Goal: Task Accomplishment & Management: Manage account settings

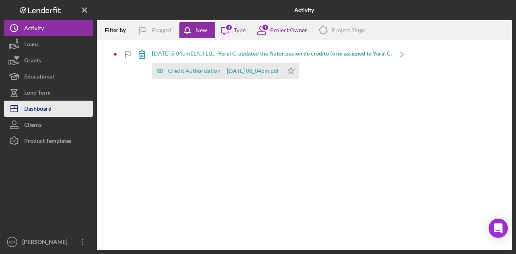
click at [44, 110] on div "Dashboard" at bounding box center [37, 110] width 27 height 18
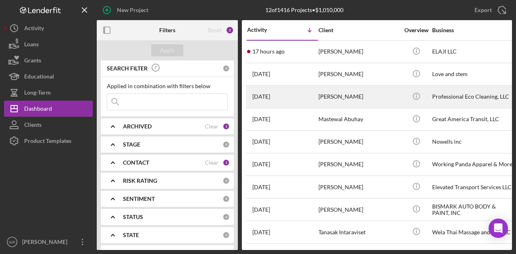
click at [335, 100] on div "[PERSON_NAME]" at bounding box center [359, 96] width 81 height 21
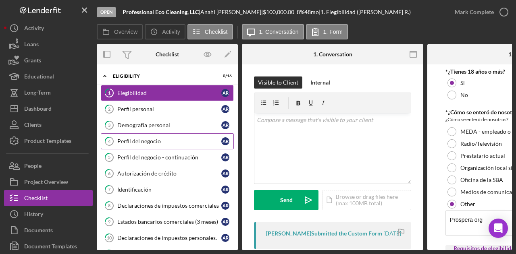
click at [165, 134] on link "4 Perfil del negocio A R" at bounding box center [167, 141] width 133 height 16
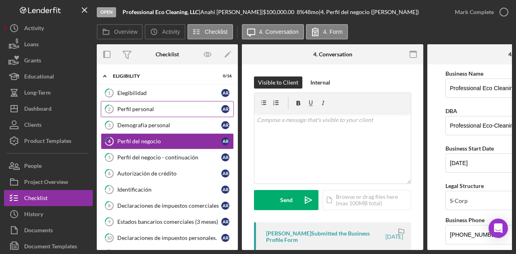
click at [182, 113] on link "2 Perfil personal A R" at bounding box center [167, 109] width 133 height 16
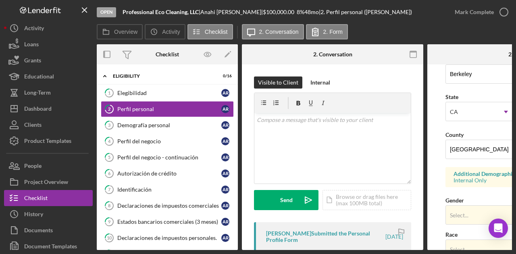
scroll to position [352, 0]
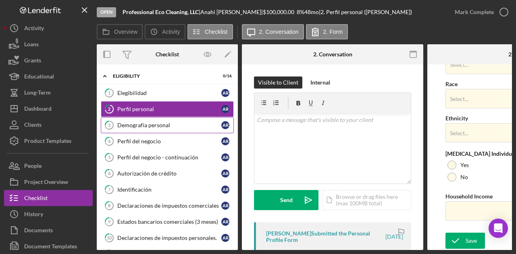
click at [172, 121] on link "3 Demografía personal A R" at bounding box center [167, 125] width 133 height 16
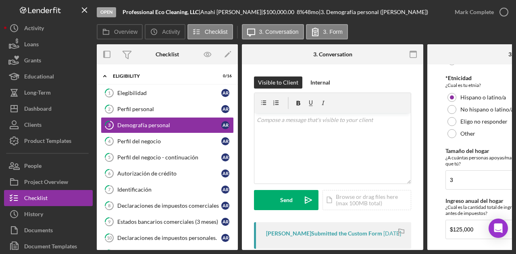
scroll to position [260, 0]
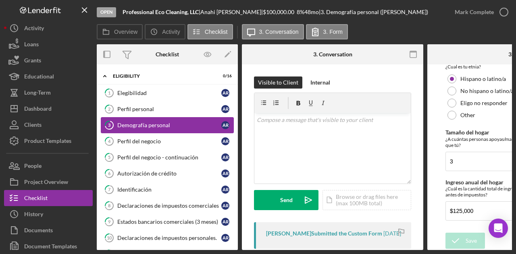
click at [156, 132] on link "3 Demografía personal A R" at bounding box center [167, 125] width 133 height 16
click at [154, 135] on link "4 Perfil del negocio A R" at bounding box center [167, 141] width 133 height 16
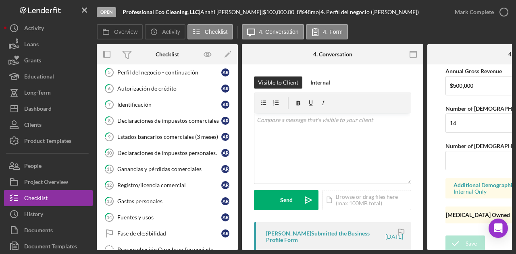
scroll to position [135, 0]
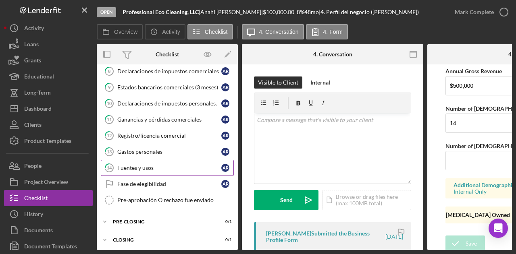
click at [161, 165] on div "Fuentes y usos" at bounding box center [169, 168] width 104 height 6
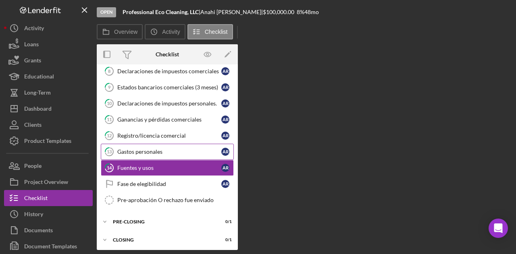
scroll to position [131, 0]
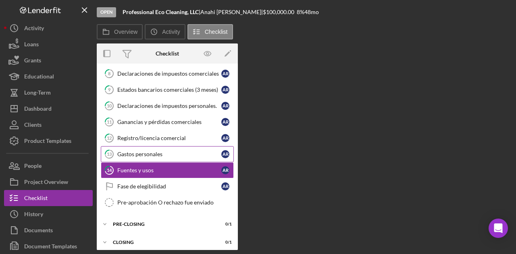
click at [163, 151] on div "Gastos personales" at bounding box center [169, 154] width 104 height 6
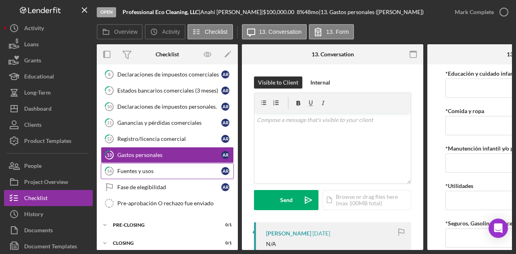
drag, startPoint x: 138, startPoint y: 169, endPoint x: 152, endPoint y: 171, distance: 14.3
click at [138, 169] on div "Fuentes y usos" at bounding box center [169, 171] width 104 height 6
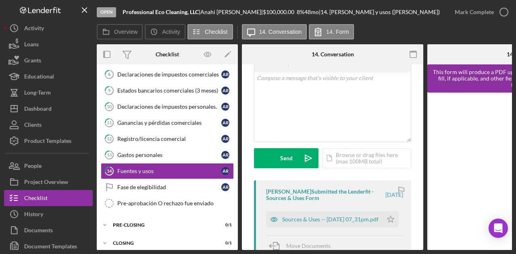
scroll to position [121, 0]
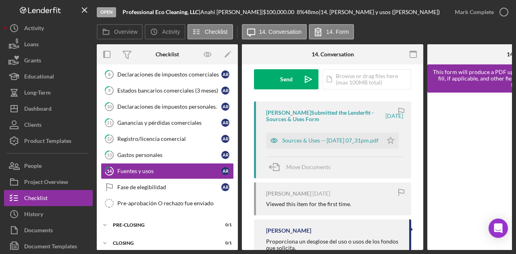
click at [299, 151] on div "Anahi Rojas Submitted the Lenderfit - Sources & Uses Form 7 days ago Sources & …" at bounding box center [332, 140] width 157 height 77
click at [300, 143] on div "Sources & Uses -- 2025-08-05 07_31pm.pdf" at bounding box center [330, 141] width 96 height 6
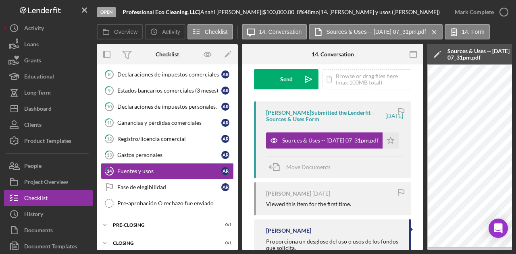
click at [347, 250] on div "Open Professional Eco Cleaning, LLC | Anahi Rojas | $100,000.00 8 % 48 mo | 14.…" at bounding box center [258, 127] width 516 height 254
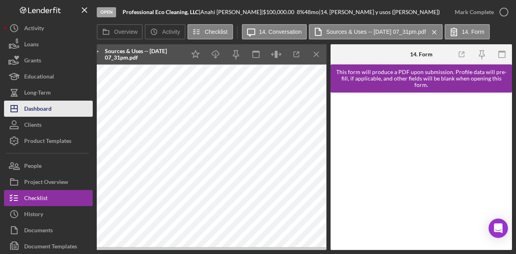
click at [54, 106] on button "Icon/Dashboard Dashboard" at bounding box center [48, 109] width 89 height 16
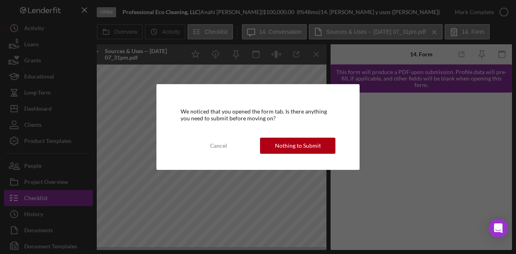
click at [291, 137] on div "We noticed that you opened the form tab. Is there anything you need to submit b…" at bounding box center [257, 126] width 203 height 85
click at [291, 143] on div "Nothing to Submit" at bounding box center [298, 146] width 46 height 16
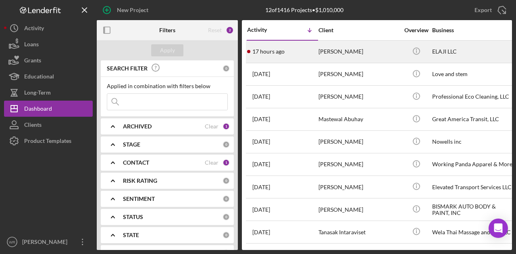
click at [340, 54] on div "[PERSON_NAME]" at bounding box center [359, 51] width 81 height 21
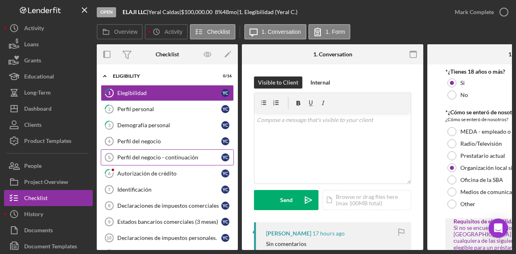
click at [160, 155] on div "Perfil del negocio - continuación" at bounding box center [169, 157] width 104 height 6
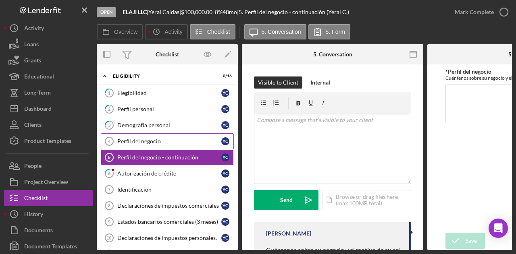
click at [157, 143] on div "Perfil del negocio" at bounding box center [169, 141] width 104 height 6
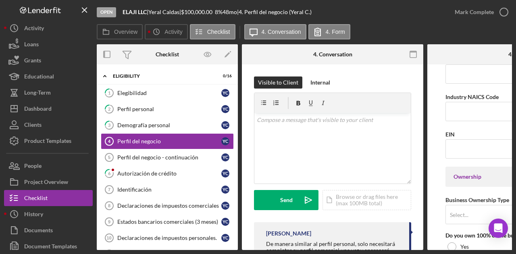
scroll to position [403, 0]
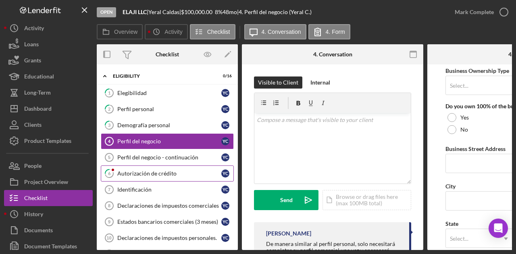
click at [137, 171] on div "Autorización de crédito" at bounding box center [169, 174] width 104 height 6
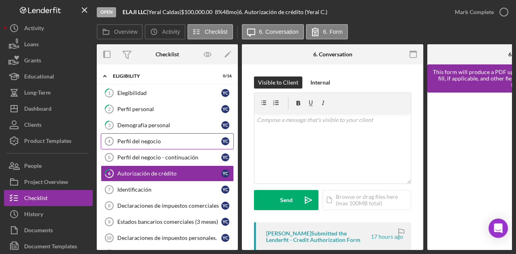
click at [141, 136] on link "Perfil del negocio 4 Perfil del negocio Y C" at bounding box center [167, 141] width 133 height 16
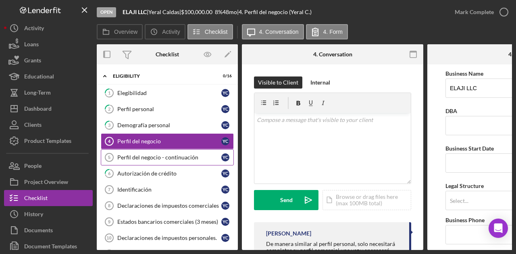
click at [153, 154] on div "Perfil del negocio - continuación" at bounding box center [169, 157] width 104 height 6
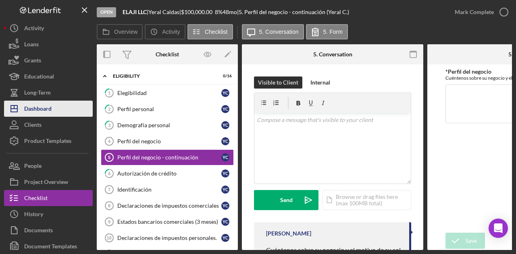
click at [61, 108] on button "Icon/Dashboard Dashboard" at bounding box center [48, 109] width 89 height 16
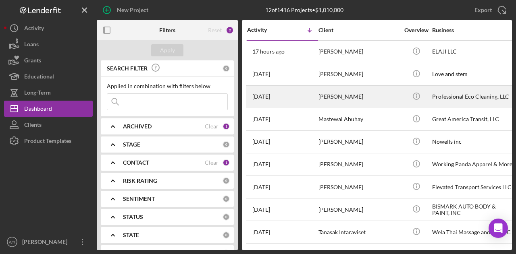
click at [327, 96] on div "[PERSON_NAME]" at bounding box center [359, 96] width 81 height 21
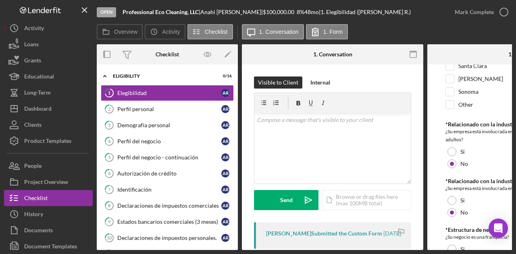
scroll to position [425, 0]
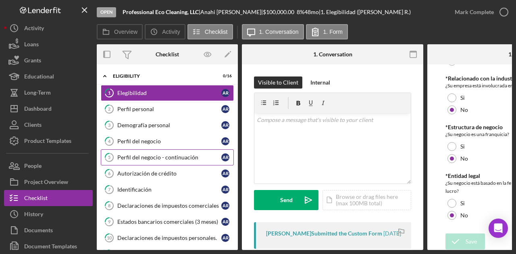
click at [166, 158] on div "Perfil del negocio - continuación" at bounding box center [169, 157] width 104 height 6
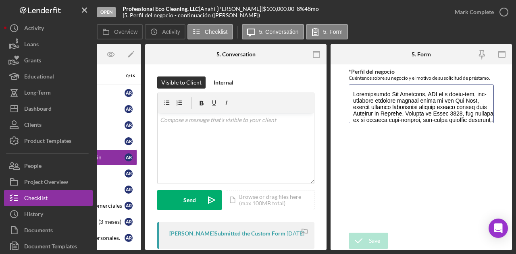
drag, startPoint x: 392, startPoint y: 108, endPoint x: 338, endPoint y: 80, distance: 60.8
click at [338, 80] on form "*Perfil del negocio Cuéntenos sobre su negocio y el motivo de su solicitud de p…" at bounding box center [421, 158] width 181 height 186
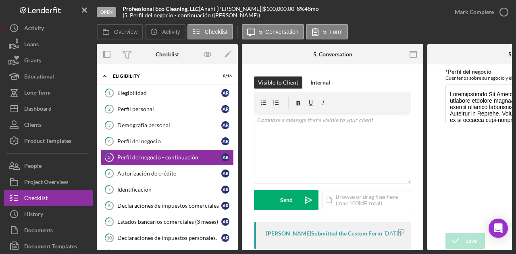
click at [469, 176] on div "*Perfil del negocio Cuéntenos sobre su negocio y el motivo de su solicitud de p…" at bounding box center [518, 149] width 145 height 160
click at [164, 142] on div "Perfil del negocio" at bounding box center [169, 141] width 104 height 6
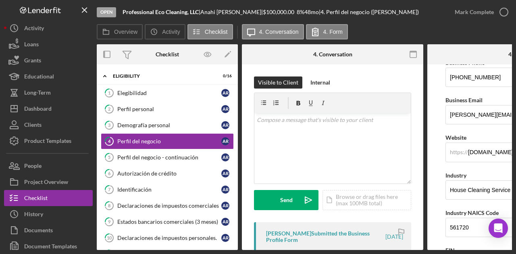
scroll to position [161, 0]
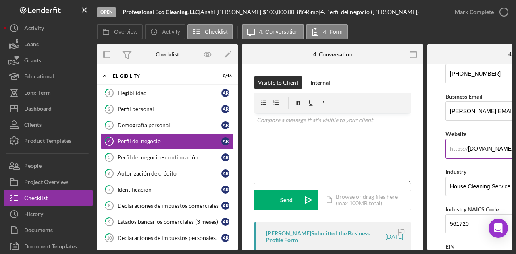
click at [480, 147] on input "professionalecocleaning.com" at bounding box center [518, 148] width 145 height 19
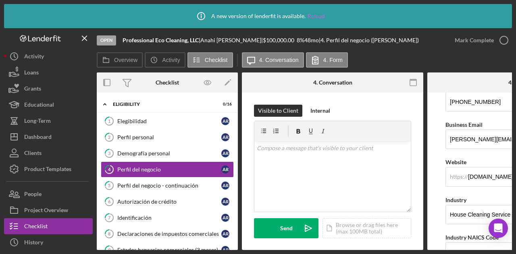
click at [309, 12] on div "Icon/Info A new version of lenderfit is available. Reload" at bounding box center [258, 16] width 134 height 20
click at [312, 14] on link "Reload" at bounding box center [316, 16] width 17 height 6
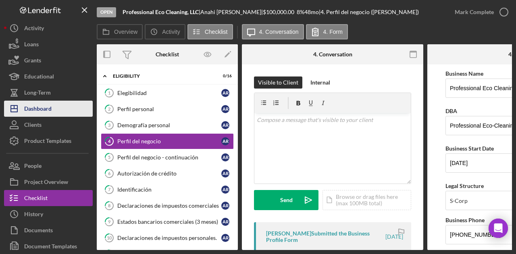
click at [60, 106] on button "Icon/Dashboard Dashboard" at bounding box center [48, 109] width 89 height 16
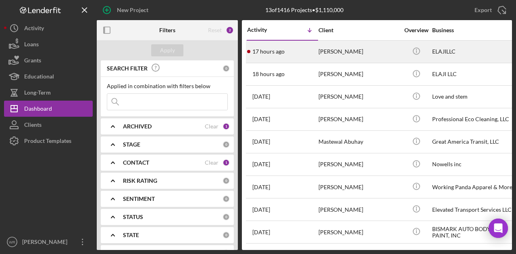
click at [371, 48] on div "[PERSON_NAME]" at bounding box center [359, 51] width 81 height 21
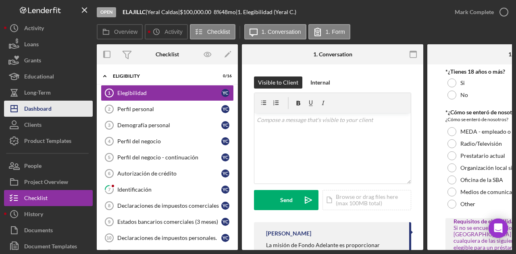
click at [54, 115] on button "Icon/Dashboard Dashboard" at bounding box center [48, 109] width 89 height 16
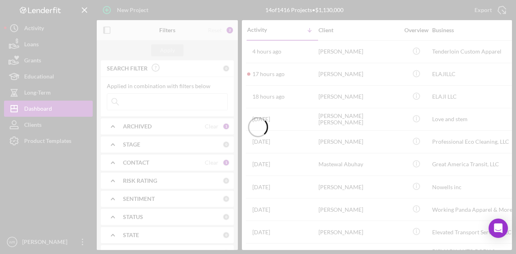
click at [107, 31] on div at bounding box center [258, 127] width 516 height 254
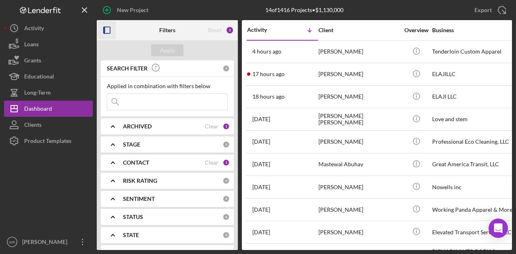
click at [107, 33] on rect "button" at bounding box center [107, 30] width 6 height 6
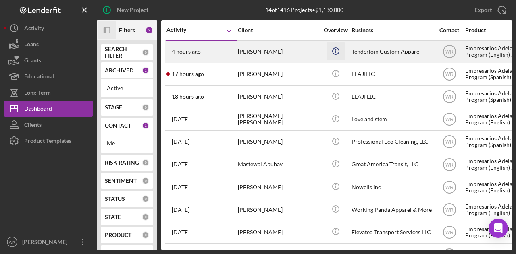
click at [334, 48] on icon "Icon/Info" at bounding box center [336, 51] width 18 height 18
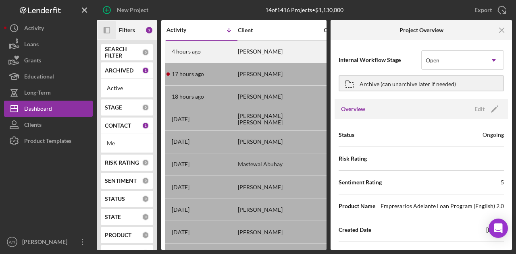
click at [294, 49] on div "Warren Smith" at bounding box center [278, 51] width 81 height 21
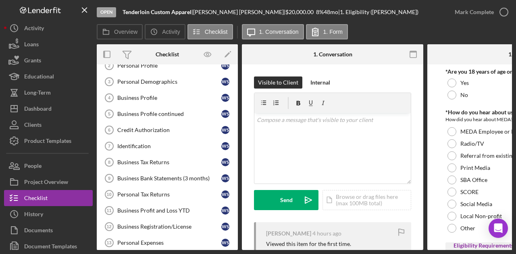
scroll to position [135, 0]
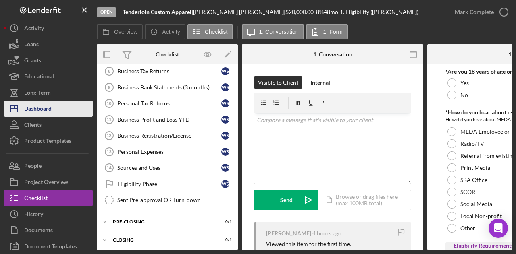
click at [58, 113] on button "Icon/Dashboard Dashboard" at bounding box center [48, 109] width 89 height 16
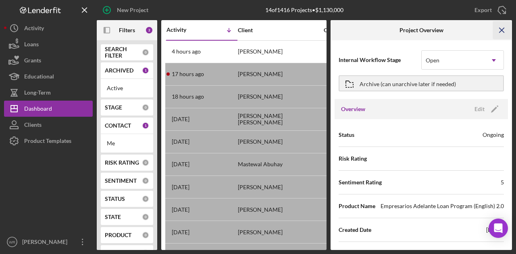
click at [498, 33] on icon "Icon/Menu Close" at bounding box center [502, 30] width 18 height 18
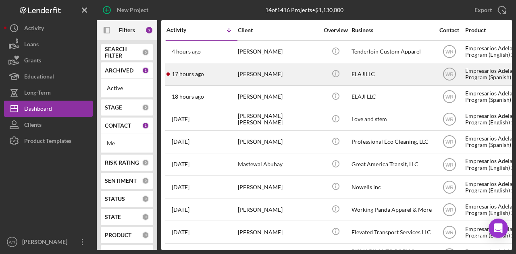
click at [276, 81] on div "[PERSON_NAME]" at bounding box center [278, 74] width 81 height 21
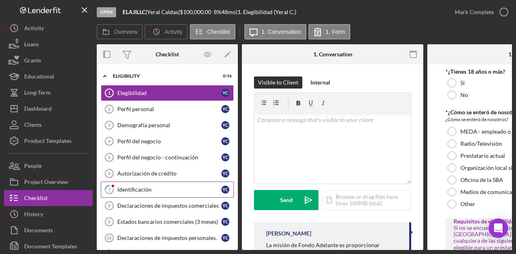
click at [147, 189] on div "Identificación" at bounding box center [169, 190] width 104 height 6
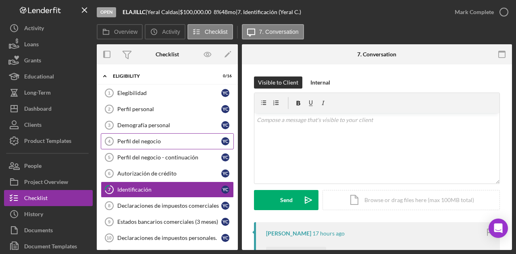
click at [146, 133] on link "Perfil del negocio 4 Perfil del negocio Y C" at bounding box center [167, 141] width 133 height 16
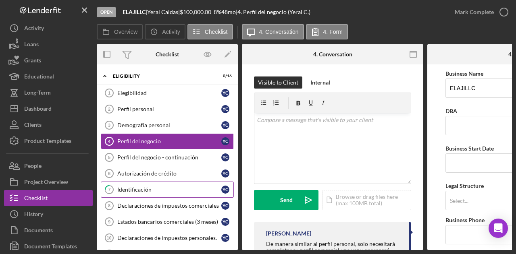
click at [152, 190] on div "Identificación" at bounding box center [169, 190] width 104 height 6
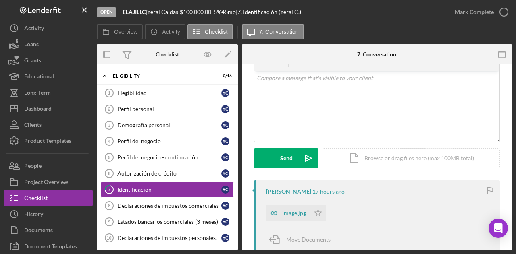
scroll to position [161, 0]
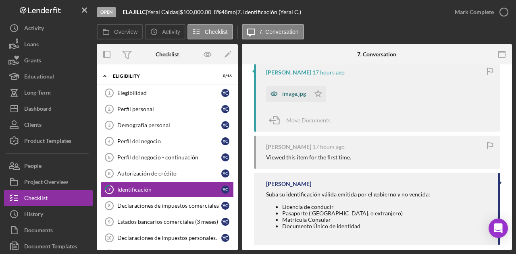
click at [295, 92] on div "image.jpg" at bounding box center [294, 94] width 24 height 6
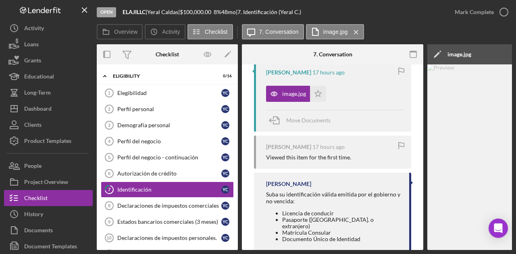
click at [413, 247] on div "Visible to Client Internal v Color teal Color pink Remove color Add row above A…" at bounding box center [332, 88] width 181 height 371
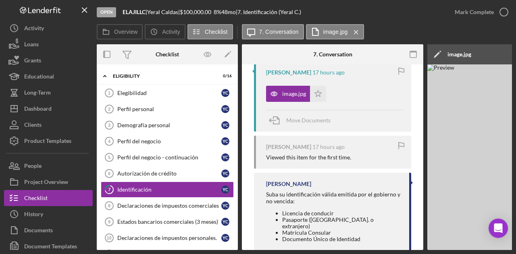
click at [413, 251] on div "Open ELAJILLC | Yeral Caldas | $100,000.00 8 % 48 mo | 7. Identificación (Yeral…" at bounding box center [258, 127] width 516 height 254
click at [415, 251] on div "Open ELAJILLC | Yeral Caldas | $100,000.00 8 % 48 mo | 7. Identificación (Yeral…" at bounding box center [258, 127] width 516 height 254
click at [423, 250] on div "Open ELAJILLC | Yeral Caldas | $100,000.00 8 % 48 mo | 7. Identificación (Yeral…" at bounding box center [258, 127] width 516 height 254
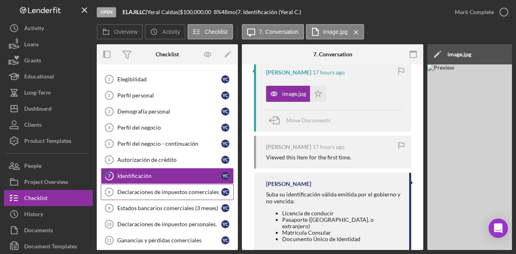
scroll to position [0, 0]
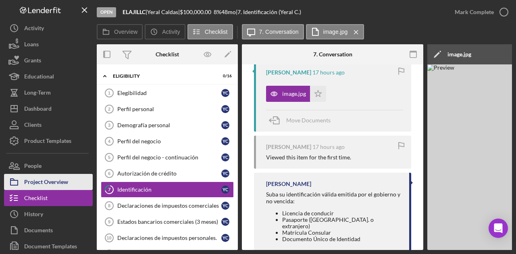
click at [52, 181] on div "Project Overview" at bounding box center [46, 183] width 44 height 18
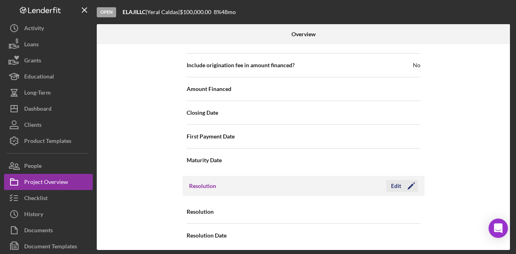
scroll to position [929, 0]
click at [413, 176] on icon "Icon/Edit" at bounding box center [411, 186] width 20 height 20
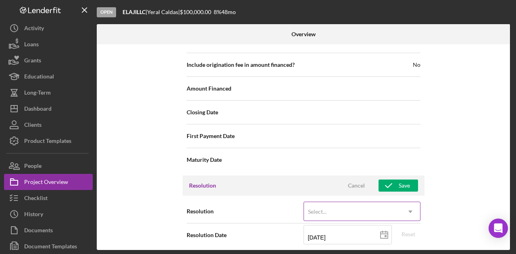
click at [342, 207] on div "Select..." at bounding box center [352, 212] width 97 height 19
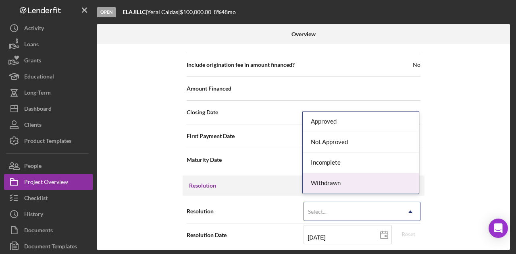
click at [342, 184] on div "Withdrawn" at bounding box center [361, 183] width 116 height 21
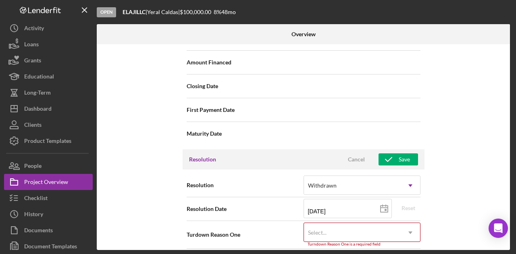
scroll to position [981, 0]
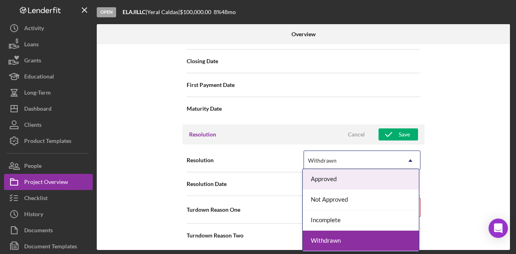
click at [357, 158] on div "Withdrawn" at bounding box center [352, 161] width 97 height 19
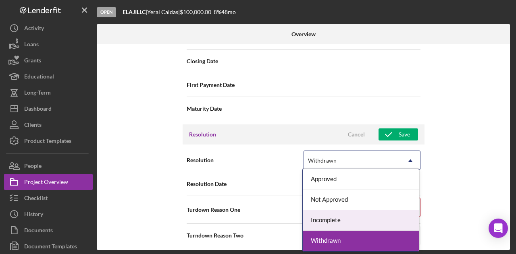
click at [477, 195] on div "Internal Workflow Stage Open Icon/Dropdown Arrow Archive (can unarchive later i…" at bounding box center [303, 147] width 413 height 206
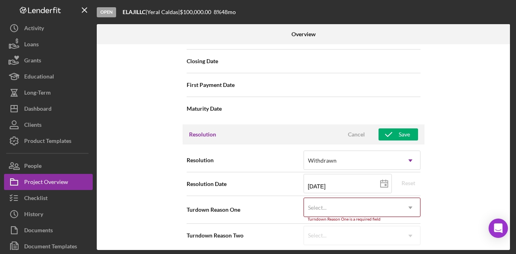
click at [367, 208] on div "Select..." at bounding box center [352, 208] width 97 height 19
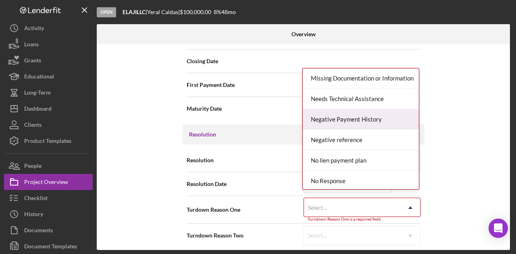
scroll to position [484, 0]
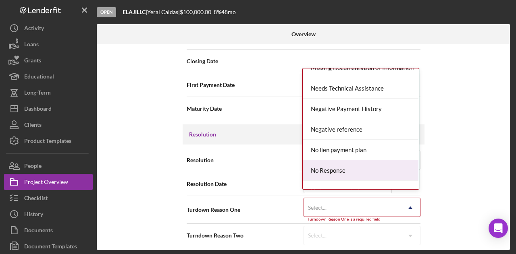
click at [355, 165] on div "No Response" at bounding box center [361, 170] width 116 height 21
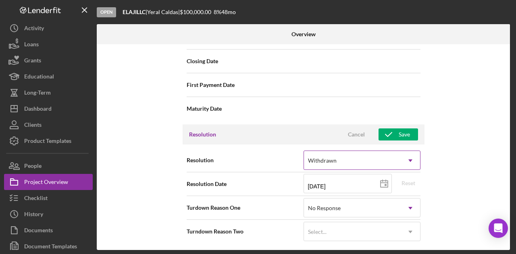
scroll to position [977, 0]
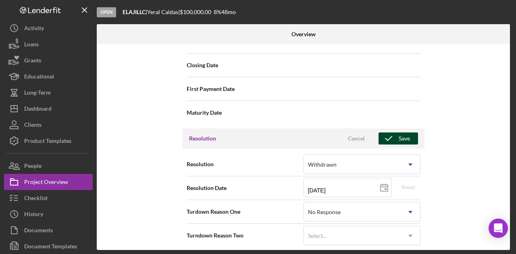
click at [394, 139] on icon "button" at bounding box center [389, 139] width 20 height 20
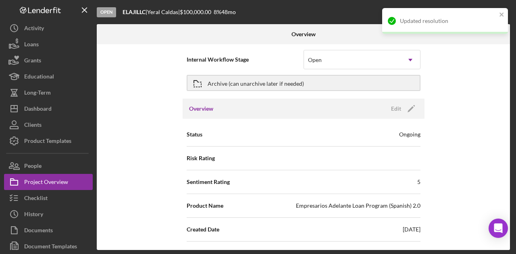
scroll to position [0, 0]
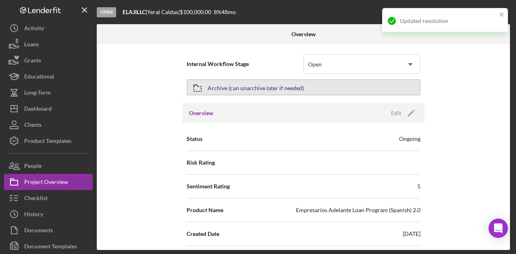
click at [266, 85] on div "Archive (can unarchive later if needed)" at bounding box center [256, 87] width 96 height 15
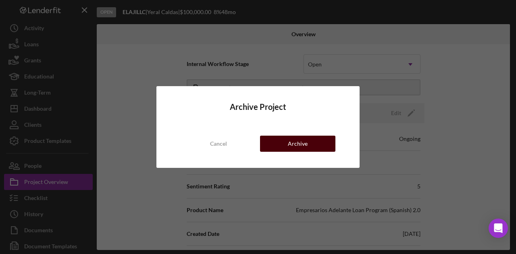
click at [302, 144] on div "Archive" at bounding box center [298, 144] width 20 height 16
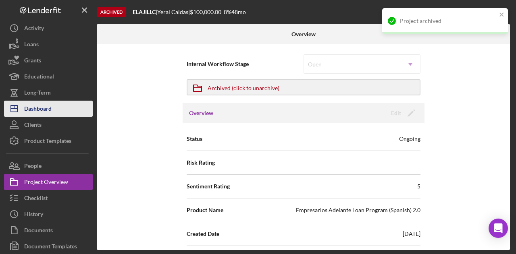
click at [31, 110] on div "Dashboard" at bounding box center [37, 110] width 27 height 18
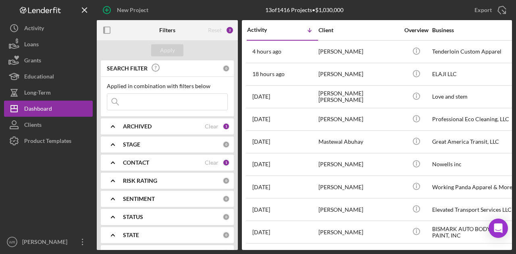
click at [108, 30] on icon "button" at bounding box center [107, 30] width 18 height 18
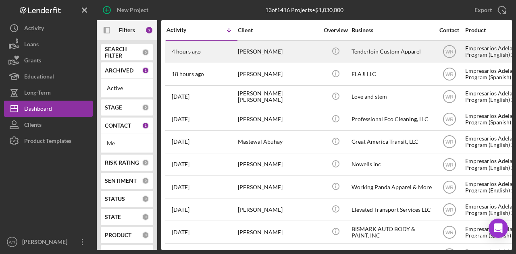
click at [295, 50] on div "[PERSON_NAME]" at bounding box center [278, 51] width 81 height 21
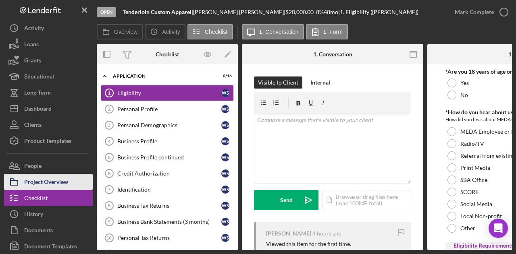
click at [48, 178] on div "Project Overview" at bounding box center [46, 183] width 44 height 18
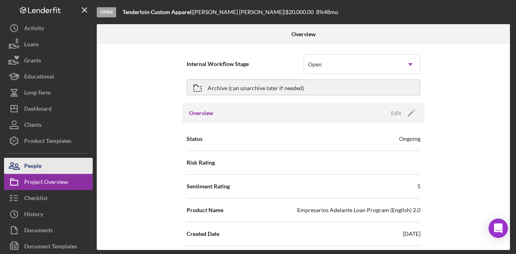
click at [56, 173] on button "People" at bounding box center [48, 166] width 89 height 16
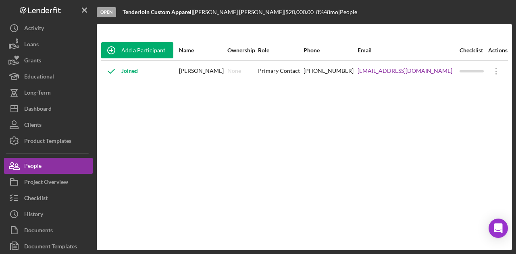
click at [333, 185] on div "Add a Participant Name Ownership Role Phone Email Checklist Actions Joined Warr…" at bounding box center [304, 137] width 415 height 194
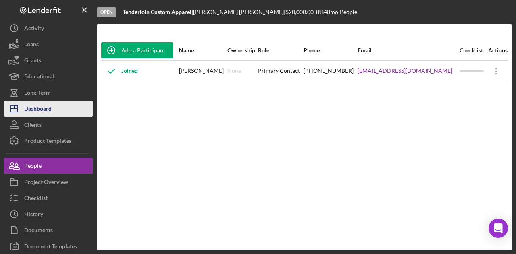
click at [50, 110] on div "Dashboard" at bounding box center [37, 110] width 27 height 18
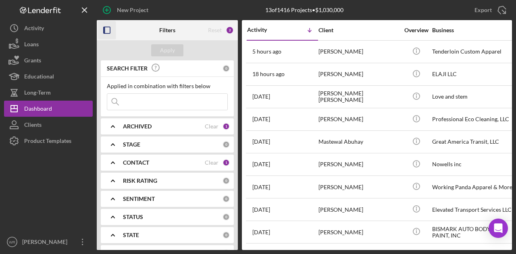
click at [107, 28] on icon "button" at bounding box center [107, 30] width 18 height 18
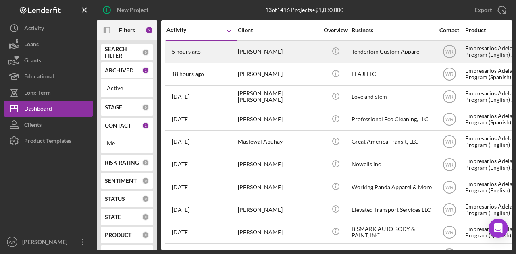
click at [252, 56] on div "[PERSON_NAME]" at bounding box center [278, 51] width 81 height 21
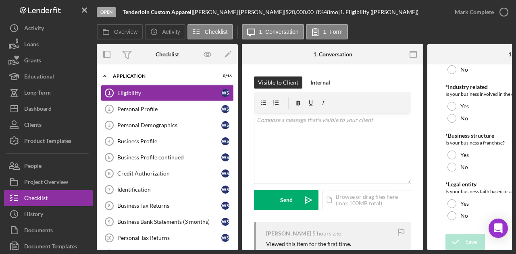
scroll to position [406, 0]
click at [136, 104] on link "Personal Profile 2 Personal Profile W S" at bounding box center [167, 109] width 133 height 16
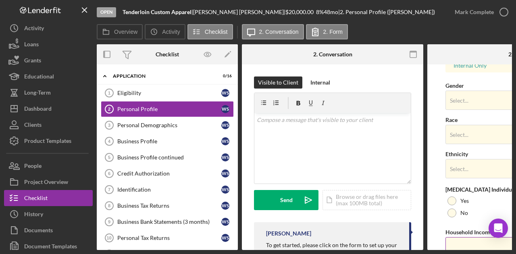
scroll to position [352, 0]
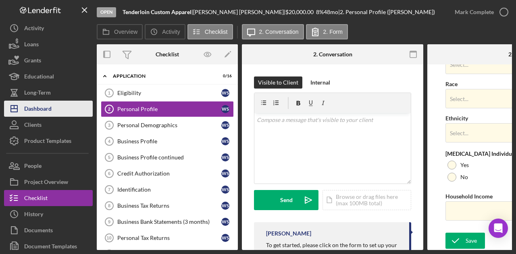
click at [59, 112] on button "Icon/Dashboard Dashboard" at bounding box center [48, 109] width 89 height 16
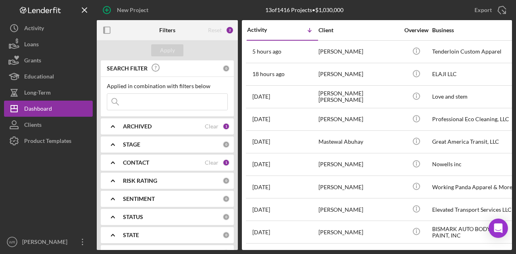
click at [336, 77] on div "[PERSON_NAME]" at bounding box center [359, 74] width 81 height 21
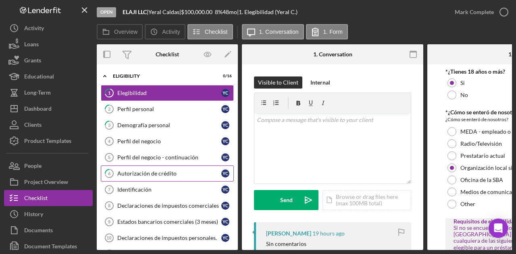
click at [165, 173] on div "Autorización de crédito" at bounding box center [169, 174] width 104 height 6
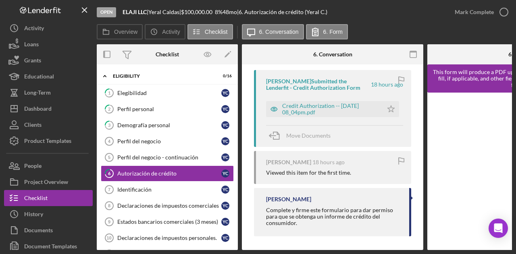
scroll to position [156, 0]
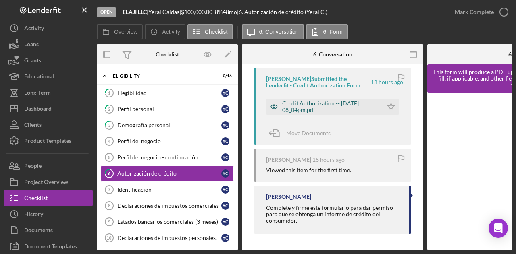
click at [314, 105] on div "Credit Authorization -- 2025-08-11 08_04pm.pdf" at bounding box center [330, 106] width 97 height 13
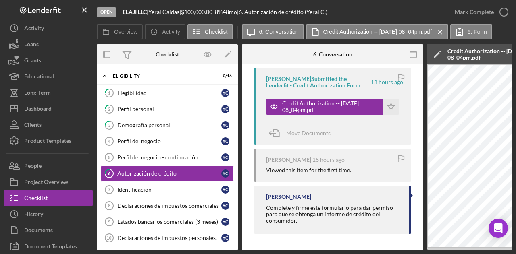
scroll to position [0, 343]
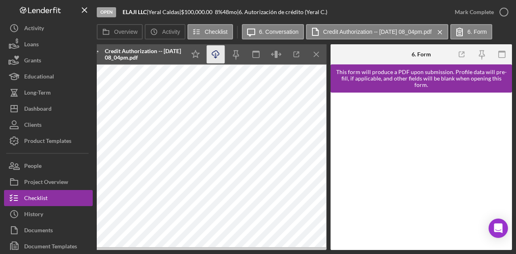
click at [217, 56] on icon "Icon/Download" at bounding box center [216, 55] width 18 height 18
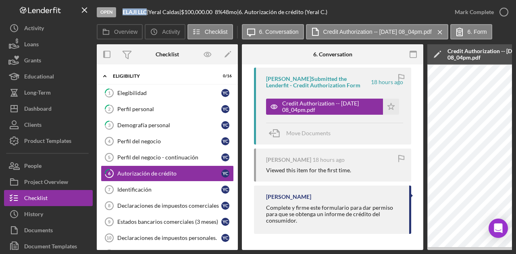
drag, startPoint x: 148, startPoint y: 13, endPoint x: 123, endPoint y: 11, distance: 25.1
click at [123, 11] on div "ELAJI LLC |" at bounding box center [136, 12] width 26 height 6
copy b "ELAJI LLC"
click at [159, 138] on div "Perfil del negocio" at bounding box center [169, 141] width 104 height 6
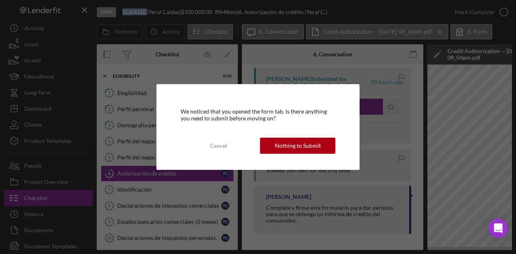
click at [308, 136] on div "We noticed that you opened the form tab. Is there anything you need to submit b…" at bounding box center [257, 126] width 203 height 85
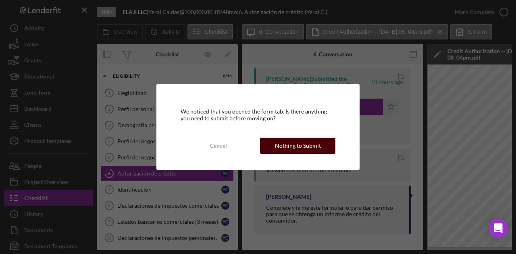
click at [306, 142] on div "Nothing to Submit" at bounding box center [298, 146] width 46 height 16
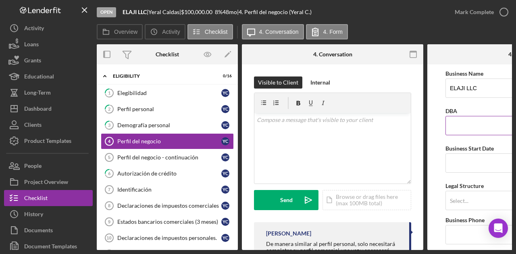
click at [463, 128] on input "DBA" at bounding box center [518, 125] width 145 height 19
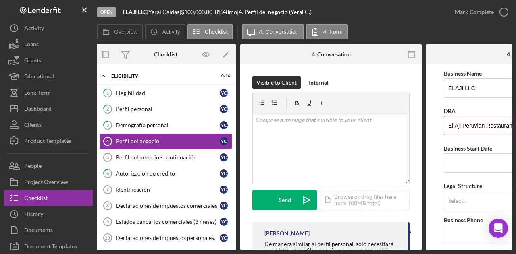
scroll to position [0, 3]
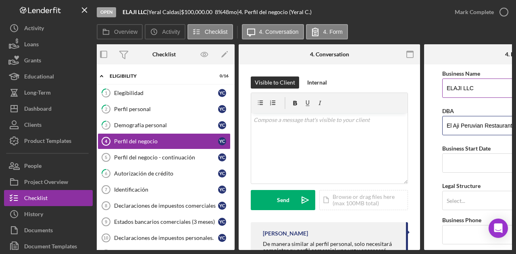
type input "El Aji Peruvian Restaurant"
click at [474, 83] on input "ELAJI LLC" at bounding box center [514, 88] width 145 height 19
click at [450, 90] on input "ELAJI LLC" at bounding box center [514, 88] width 145 height 19
click at [453, 89] on input "ELAJI LLC" at bounding box center [514, 88] width 145 height 19
click at [473, 98] on input "EL AJI LLC" at bounding box center [514, 88] width 145 height 19
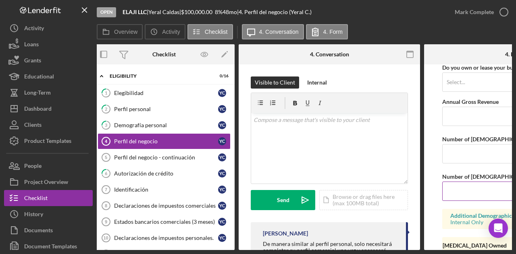
scroll to position [713, 0]
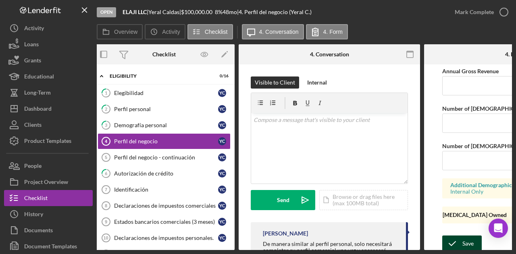
type input "EL AJI LLC"
click at [467, 237] on div "Save" at bounding box center [468, 244] width 11 height 16
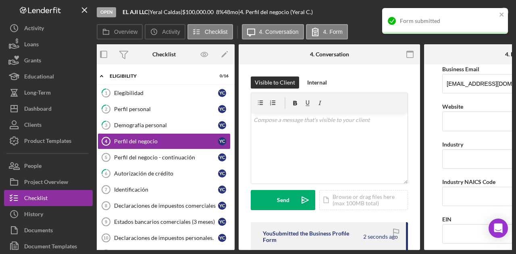
scroll to position [0, 0]
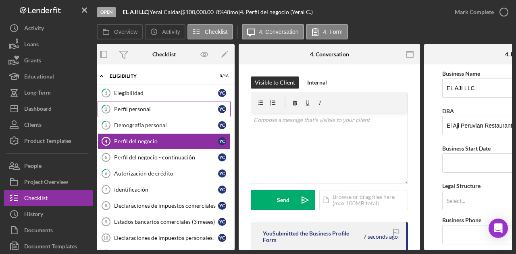
click at [139, 110] on div "Perfil personal" at bounding box center [166, 109] width 104 height 6
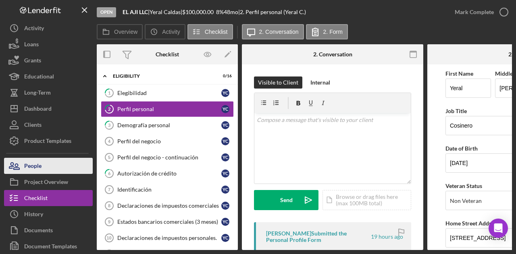
click at [51, 167] on button "People" at bounding box center [48, 166] width 89 height 16
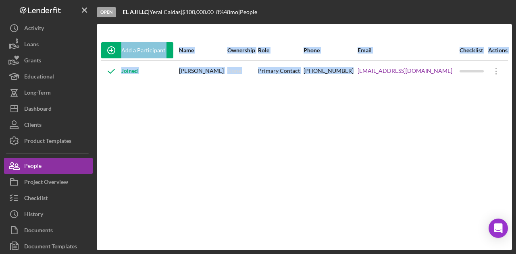
drag, startPoint x: 371, startPoint y: 77, endPoint x: 429, endPoint y: 85, distance: 59.0
click at [429, 85] on div "Add a Participant Name Ownership Role Phone Email Checklist Actions Joined Yera…" at bounding box center [304, 137] width 415 height 194
copy table "Add a Participant Name Ownership Role Phone Email Checklist Actions Joined Yera…"
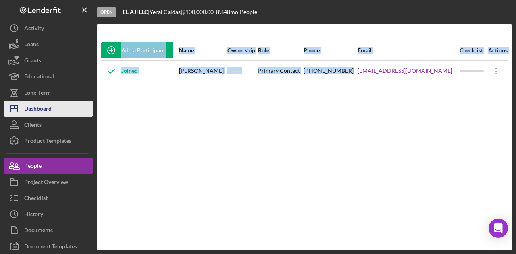
click at [40, 106] on div "Dashboard" at bounding box center [37, 110] width 27 height 18
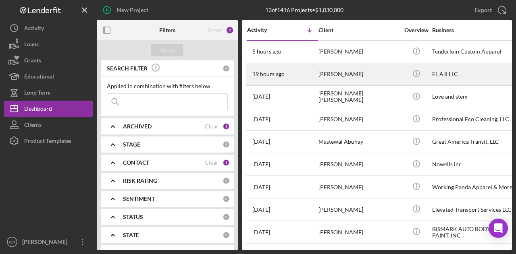
click at [342, 69] on div "[PERSON_NAME]" at bounding box center [359, 74] width 81 height 21
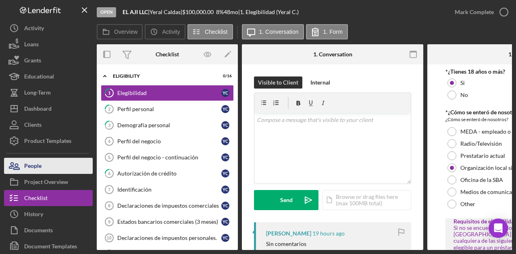
click at [49, 169] on button "People" at bounding box center [48, 166] width 89 height 16
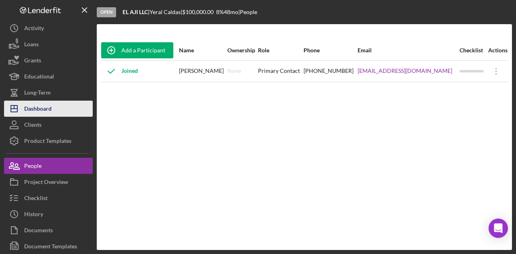
click at [37, 104] on div "Dashboard" at bounding box center [37, 110] width 27 height 18
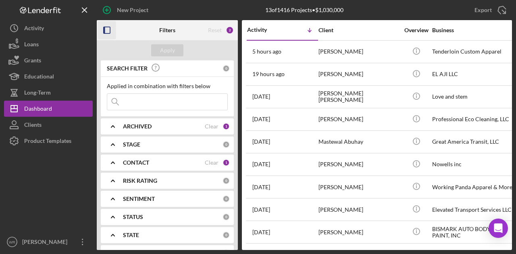
click at [103, 27] on icon "button" at bounding box center [107, 30] width 18 height 18
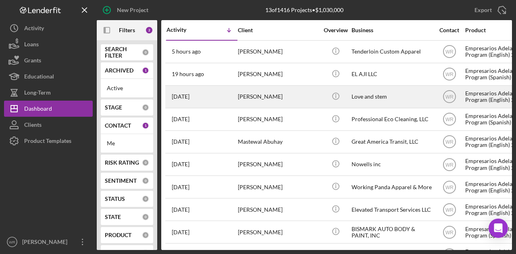
click at [246, 86] on div "[PERSON_NAME]" at bounding box center [278, 96] width 81 height 21
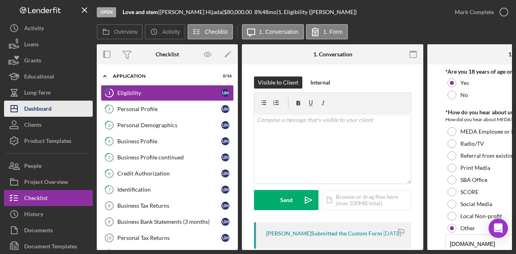
click at [55, 104] on button "Icon/Dashboard Dashboard" at bounding box center [48, 109] width 89 height 16
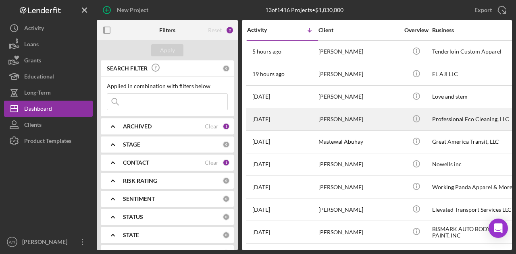
click at [324, 123] on div "[PERSON_NAME]" at bounding box center [359, 119] width 81 height 21
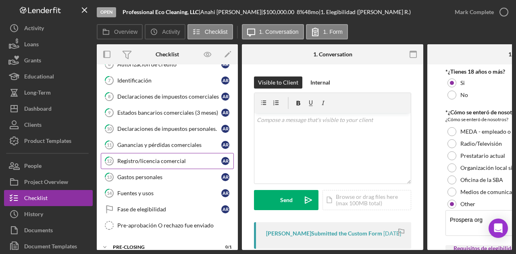
scroll to position [135, 0]
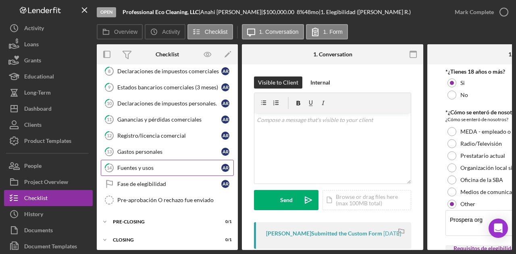
click at [155, 165] on div "Fuentes y usos" at bounding box center [169, 168] width 104 height 6
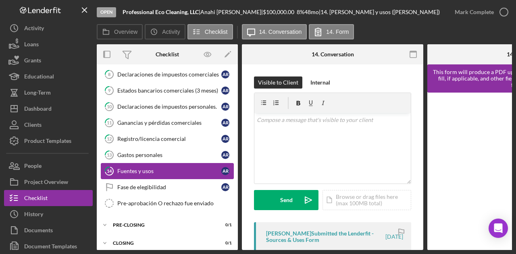
scroll to position [135, 0]
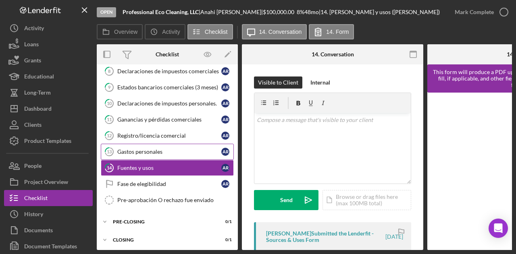
click at [163, 149] on div "Gastos personales" at bounding box center [169, 152] width 104 height 6
